Goal: Task Accomplishment & Management: Use online tool/utility

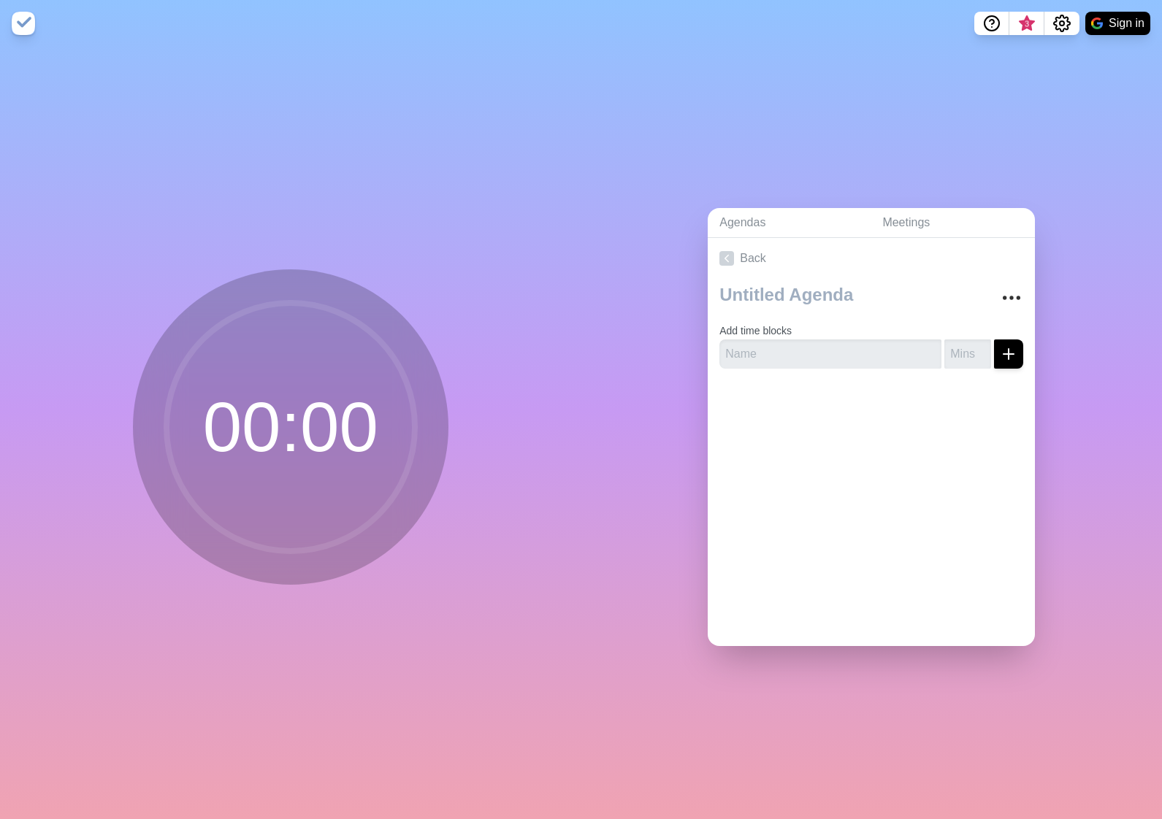
click at [260, 414] on circle at bounding box center [291, 427] width 248 height 248
click at [883, 346] on input "text" at bounding box center [830, 354] width 222 height 29
click at [802, 348] on input "text" at bounding box center [830, 354] width 222 height 29
type input "test"
click at [954, 356] on input "number" at bounding box center [967, 354] width 47 height 29
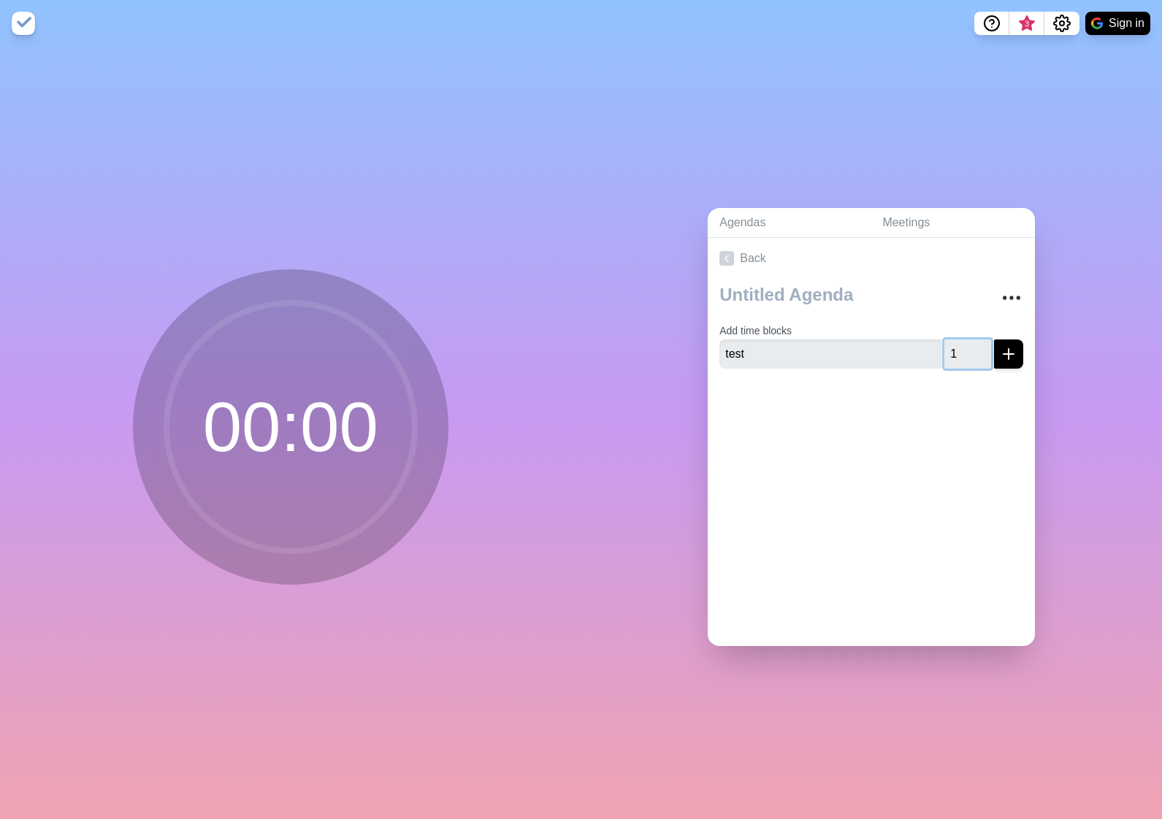
click at [965, 346] on input "1" at bounding box center [967, 354] width 47 height 29
type input "2"
click at [965, 347] on input "2" at bounding box center [967, 354] width 47 height 29
click at [947, 454] on div "Back Add time blocks test 2" at bounding box center [871, 442] width 327 height 408
click at [881, 429] on div at bounding box center [871, 409] width 327 height 58
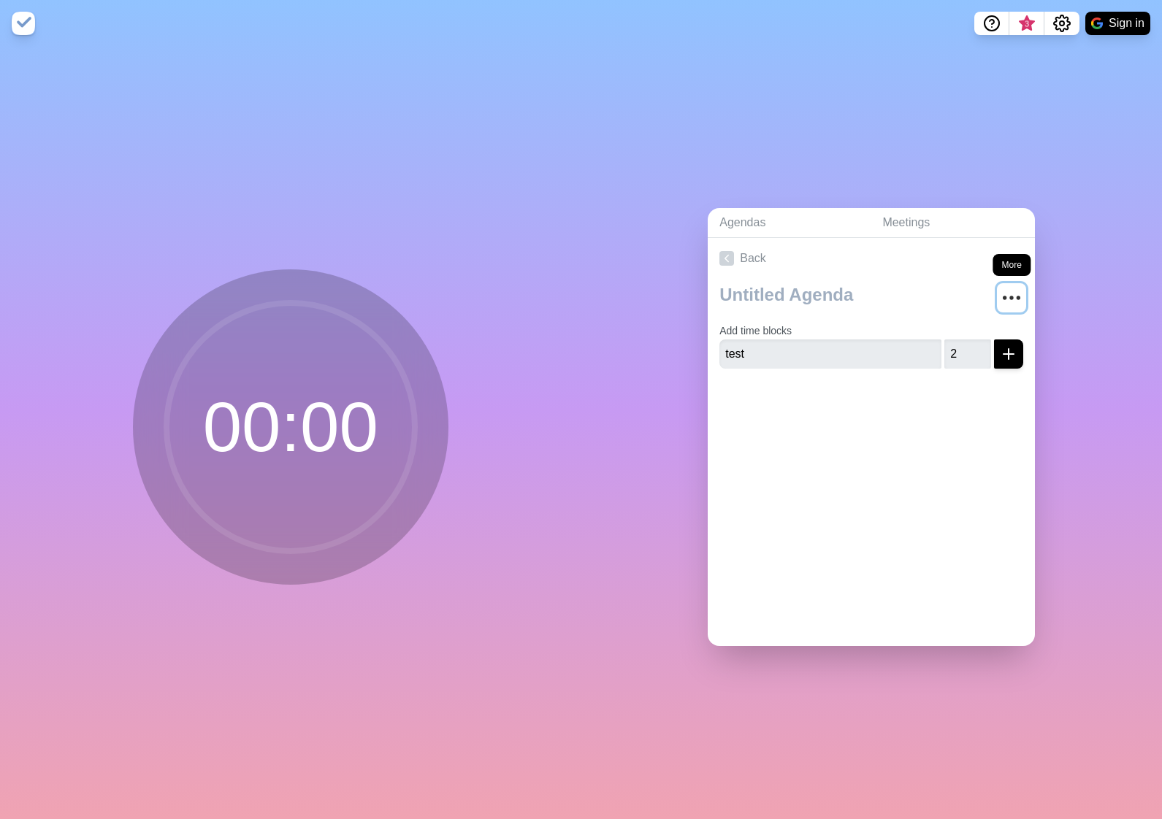
click at [1000, 296] on icon "More" at bounding box center [1011, 297] width 23 height 23
click at [807, 433] on div "Back Clear time blocks Duplicate agenda Delete agenda Archive Add time blocks t…" at bounding box center [871, 442] width 327 height 408
click at [751, 216] on link "Agendas" at bounding box center [789, 223] width 163 height 30
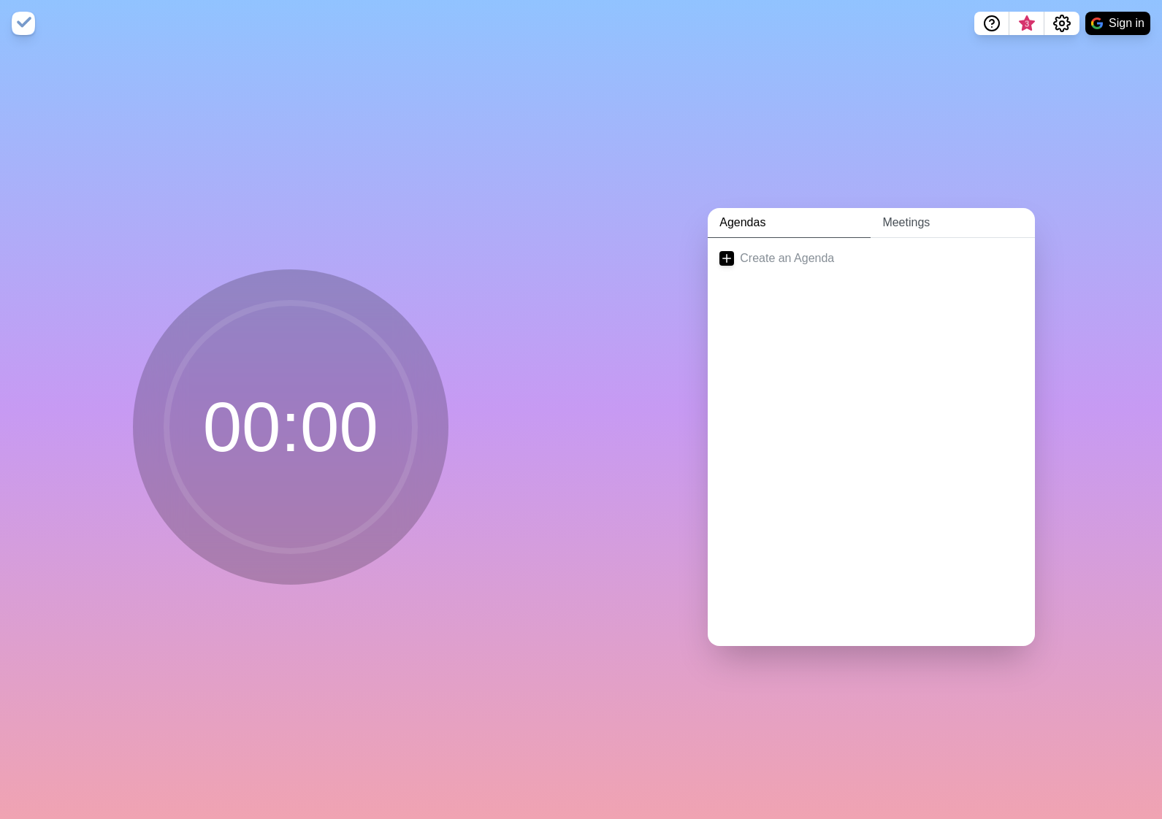
click at [890, 226] on link "Meetings" at bounding box center [953, 223] width 164 height 30
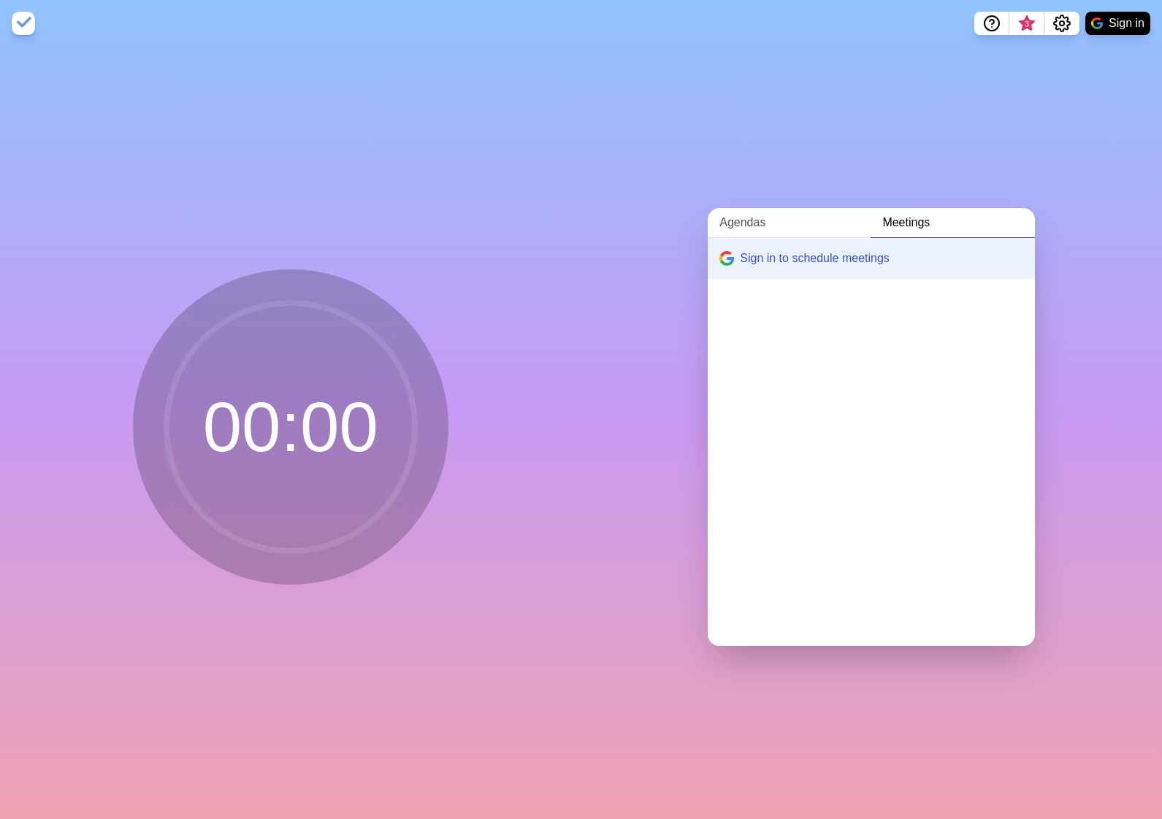
click at [732, 217] on link "Agendas" at bounding box center [789, 223] width 163 height 30
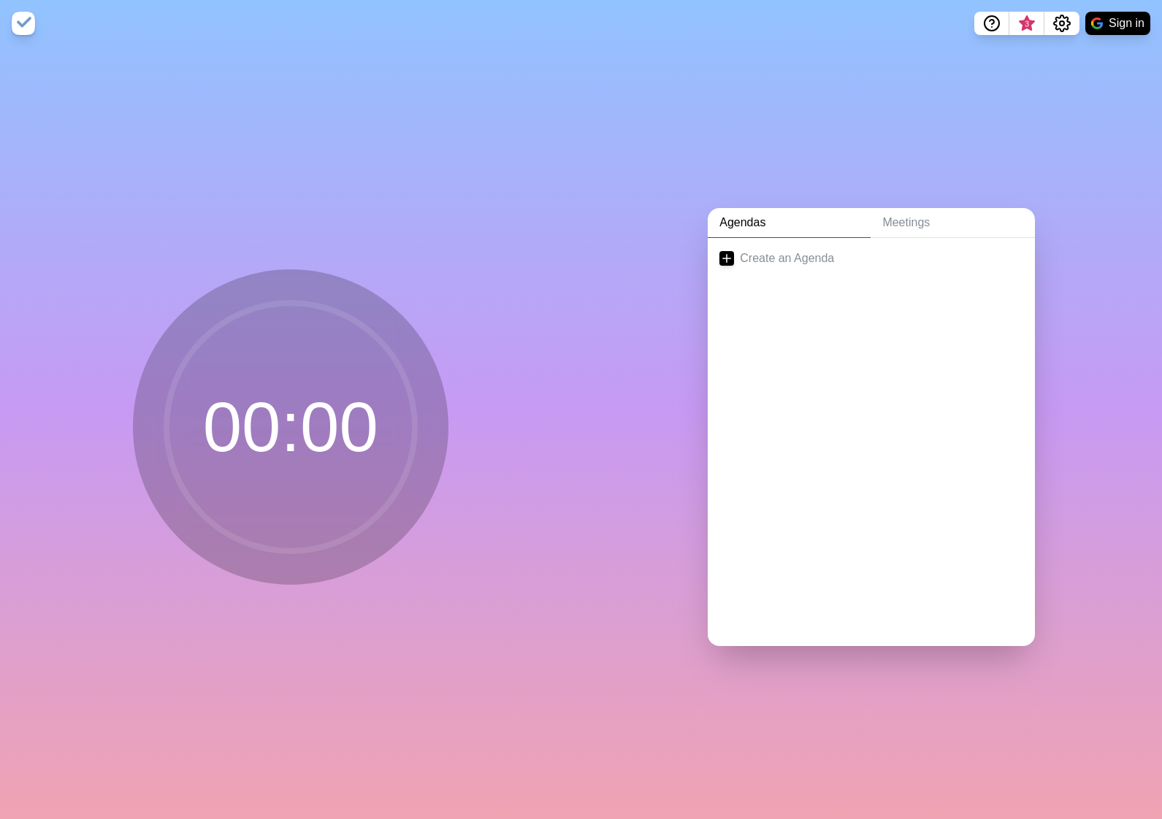
click at [18, 21] on img at bounding box center [23, 23] width 23 height 23
click at [299, 384] on circle at bounding box center [291, 427] width 248 height 248
click at [777, 264] on link "Create an Agenda" at bounding box center [871, 258] width 327 height 41
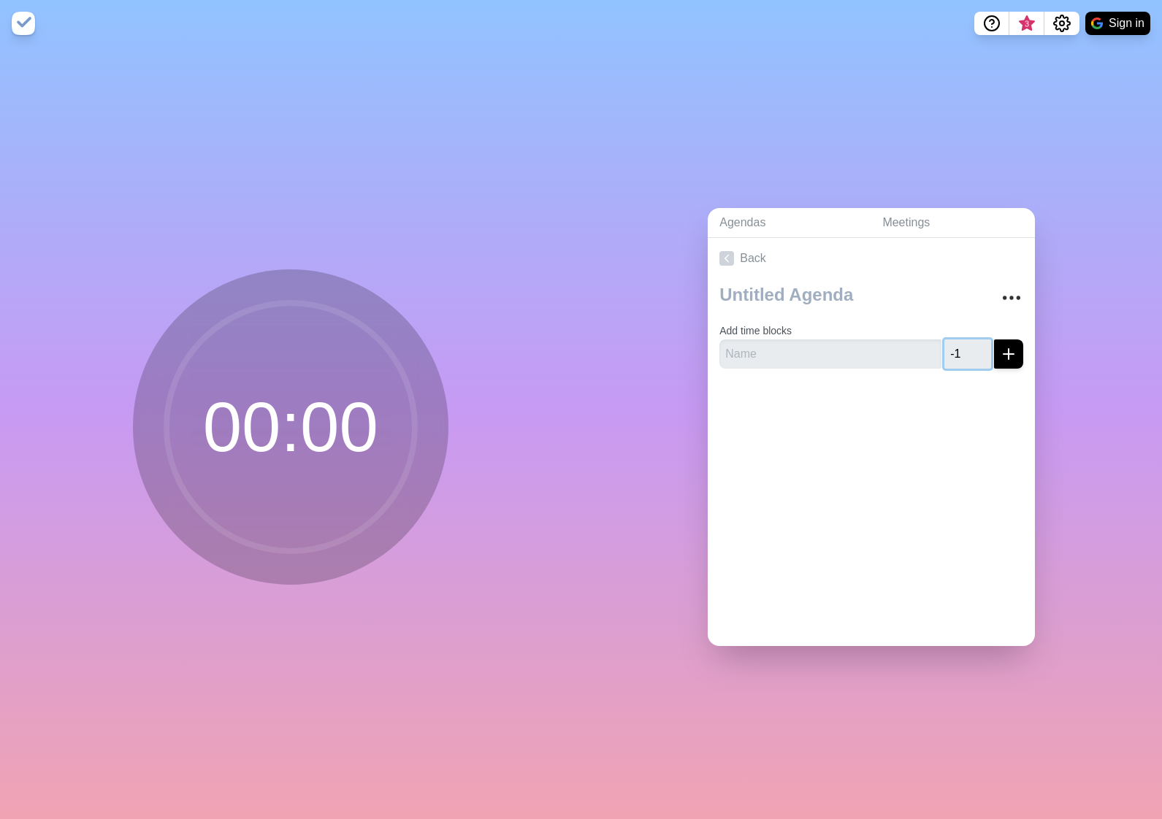
click at [960, 351] on input "-1" at bounding box center [967, 354] width 47 height 29
click at [968, 343] on input "0" at bounding box center [967, 354] width 47 height 29
click at [968, 343] on input "1" at bounding box center [967, 354] width 47 height 29
type input "2"
click at [968, 343] on input "2" at bounding box center [967, 354] width 47 height 29
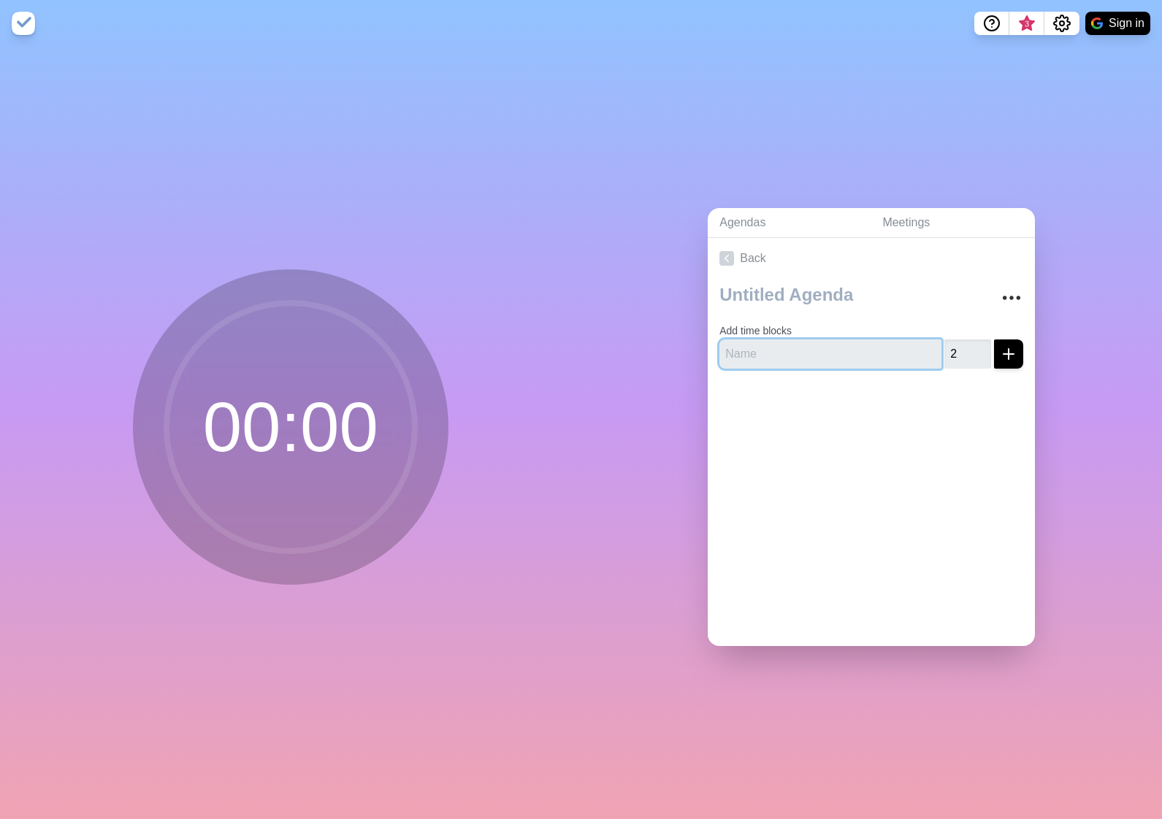
click at [810, 356] on input "text" at bounding box center [830, 354] width 222 height 29
type input "test"
click at [814, 430] on div at bounding box center [871, 409] width 327 height 58
click at [28, 23] on img at bounding box center [23, 23] width 23 height 23
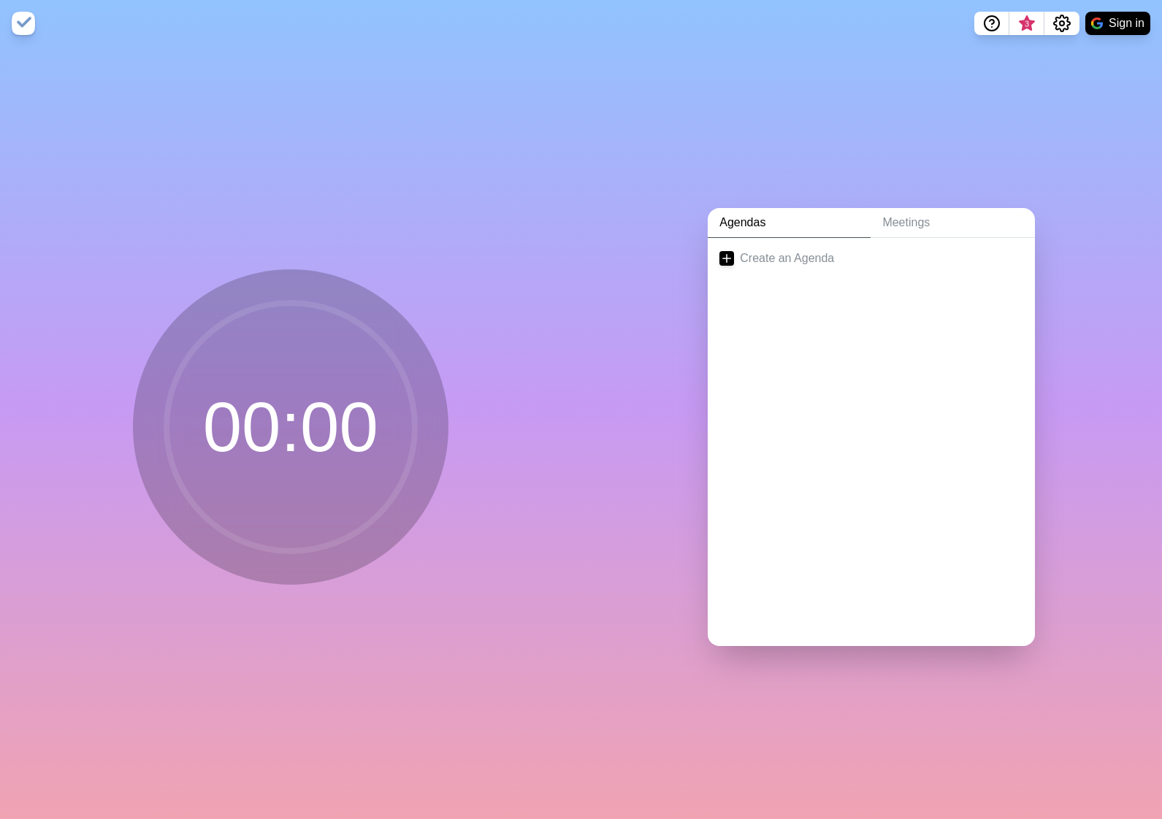
click at [28, 23] on img at bounding box center [23, 23] width 23 height 23
click at [884, 219] on link "Meetings" at bounding box center [953, 223] width 164 height 30
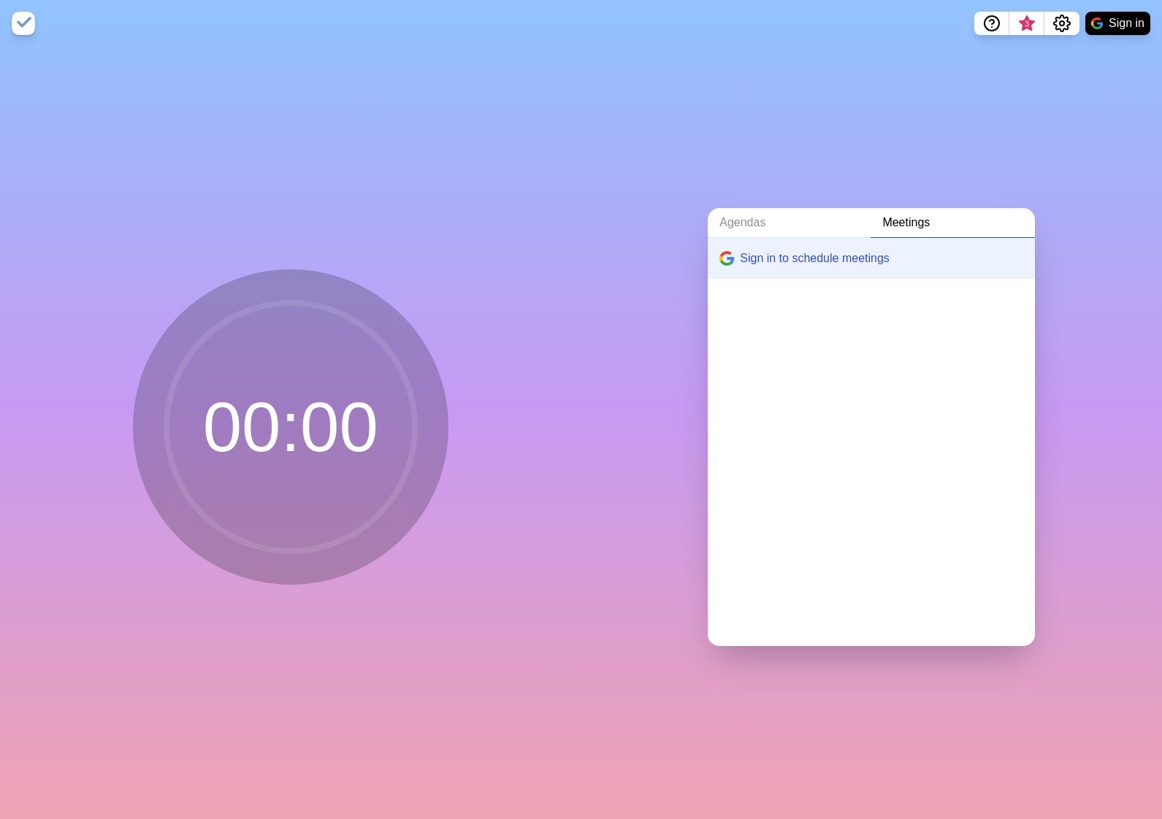
click at [478, 447] on div "00 : 00" at bounding box center [290, 433] width 581 height 773
click at [218, 423] on circle at bounding box center [291, 427] width 248 height 248
click at [246, 423] on circle at bounding box center [291, 427] width 248 height 248
